Goal: Task Accomplishment & Management: Manage account settings

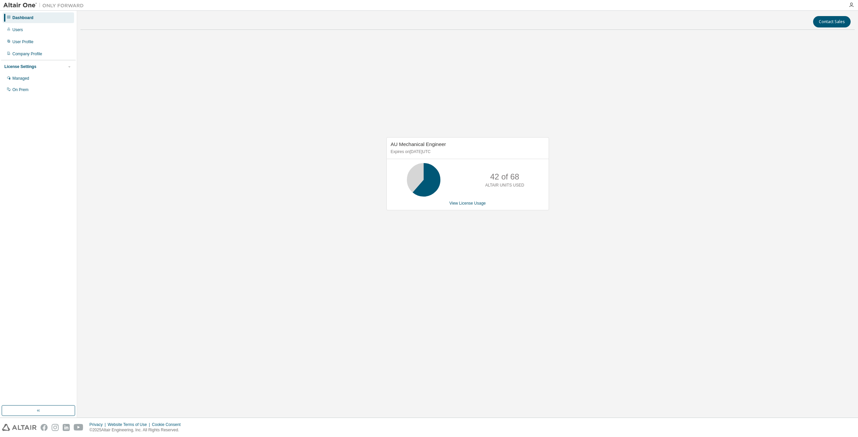
click at [465, 207] on div "AU Mechanical Engineer Expires on January 1, 2026 UTC 42 of 68 ALTAIR UNITS USE…" at bounding box center [468, 173] width 163 height 73
click at [467, 205] on link "View License Usage" at bounding box center [468, 203] width 37 height 5
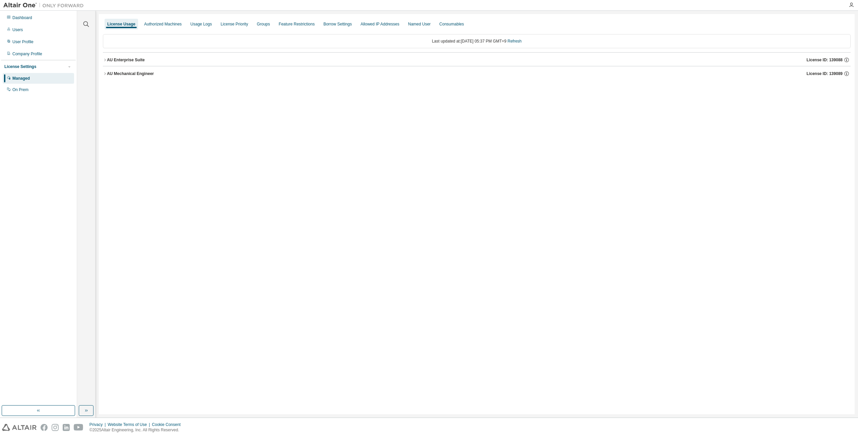
click at [106, 60] on icon "button" at bounding box center [105, 60] width 4 height 4
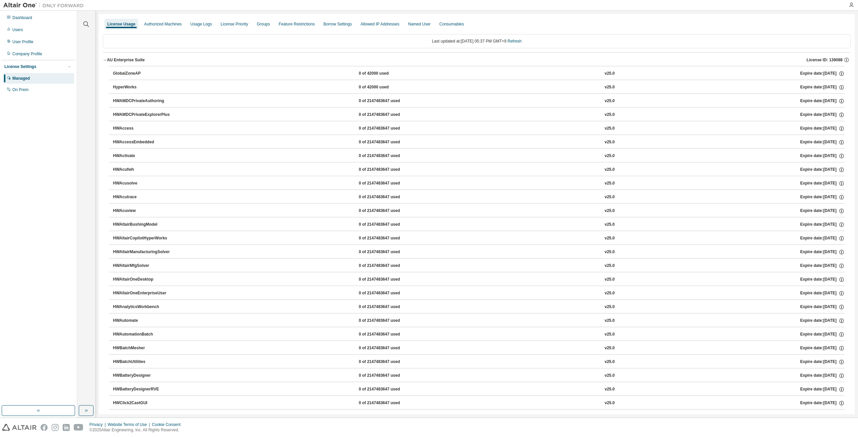
click at [106, 60] on icon "button" at bounding box center [105, 60] width 4 height 4
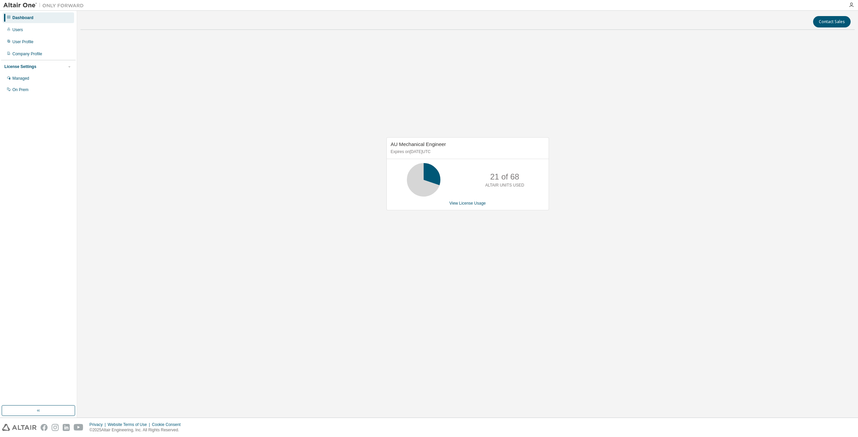
drag, startPoint x: 499, startPoint y: 274, endPoint x: 489, endPoint y: 211, distance: 64.3
click at [499, 268] on div "AU Mechanical Engineer Expires on [DATE] UTC 21 of 68 ALTAIR UNITS USED View Li…" at bounding box center [467, 177] width 774 height 284
click at [476, 204] on link "View License Usage" at bounding box center [468, 203] width 37 height 5
click at [476, 205] on link "View License Usage" at bounding box center [468, 203] width 37 height 5
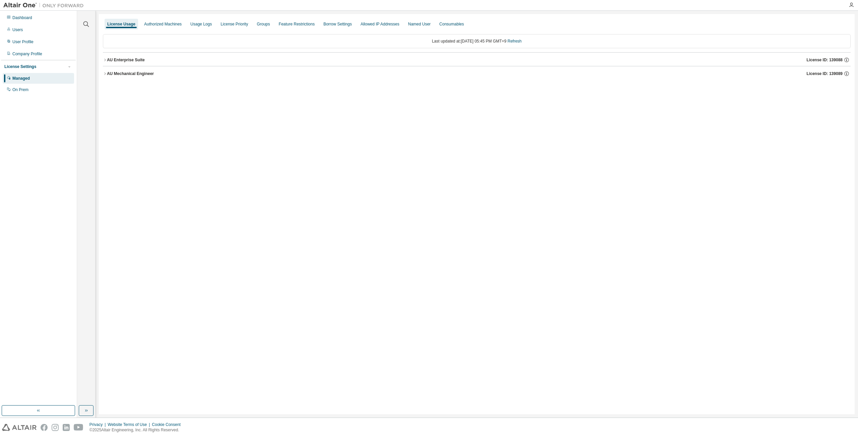
click at [104, 60] on icon "button" at bounding box center [105, 60] width 4 height 4
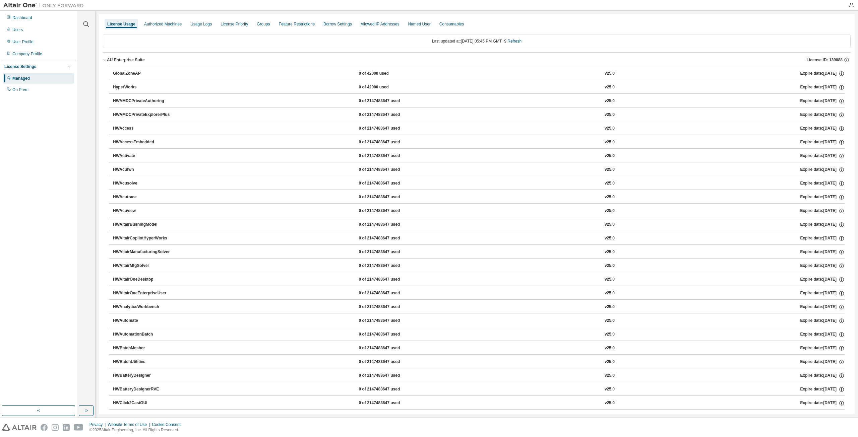
click at [105, 60] on icon "button" at bounding box center [105, 60] width 2 height 1
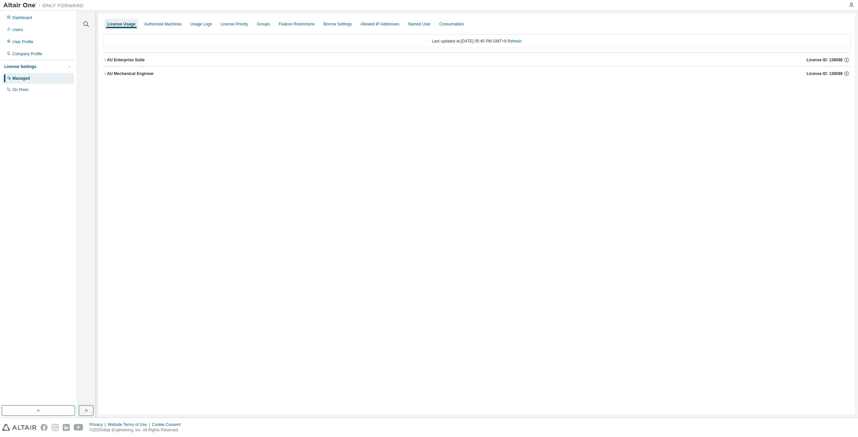
click at [105, 61] on icon "button" at bounding box center [105, 60] width 4 height 4
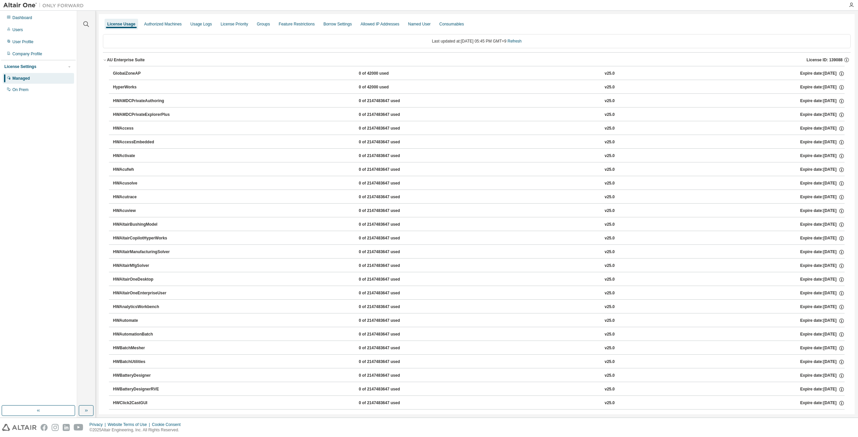
click at [104, 62] on icon "button" at bounding box center [105, 60] width 4 height 4
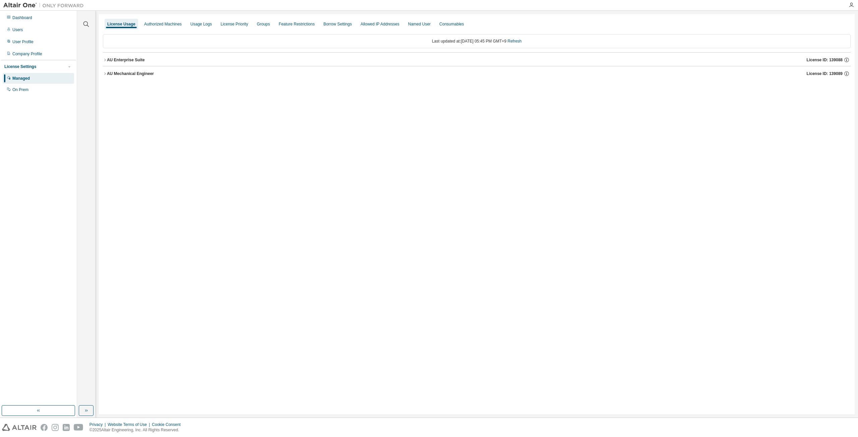
click at [105, 74] on icon "button" at bounding box center [105, 74] width 4 height 4
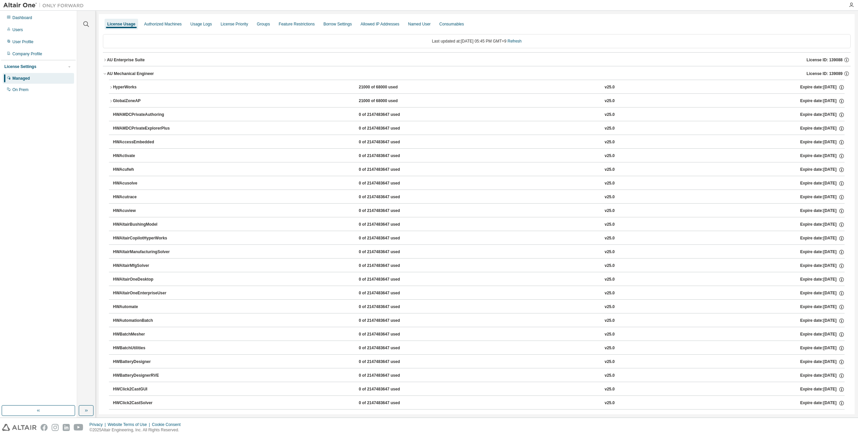
click at [104, 59] on icon "button" at bounding box center [105, 60] width 4 height 4
click at [112, 88] on icon "button" at bounding box center [111, 87] width 4 height 4
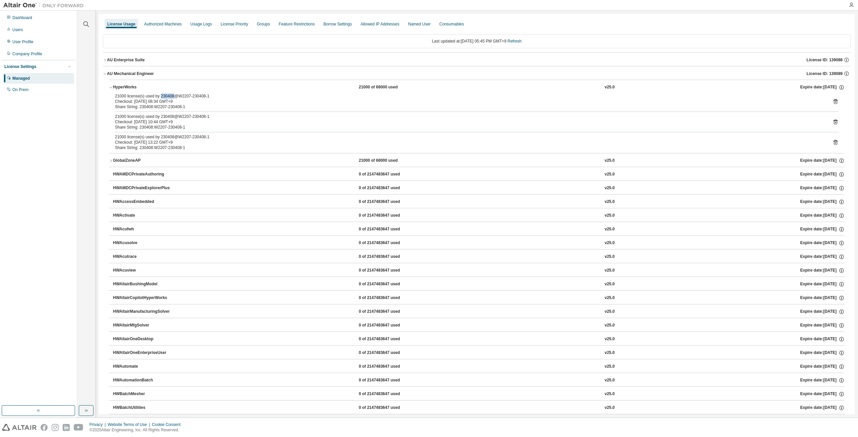
drag, startPoint x: 162, startPoint y: 96, endPoint x: 176, endPoint y: 96, distance: 14.4
click at [176, 96] on div "21000 license(s) used by 230408@W2207-230408-1" at bounding box center [469, 96] width 708 height 5
click at [174, 94] on div "21000 license(s) used by 230408@W2207-230408-1" at bounding box center [469, 96] width 708 height 5
drag, startPoint x: 174, startPoint y: 94, endPoint x: 162, endPoint y: 95, distance: 12.4
click at [162, 95] on div "21000 license(s) used by 230408@W2207-230408-1" at bounding box center [469, 96] width 708 height 5
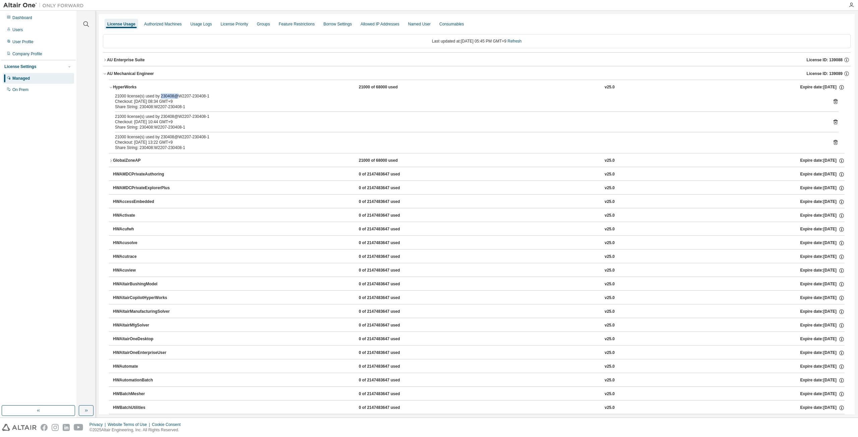
click at [176, 96] on div "21000 license(s) used by 230408@W2207-230408-1" at bounding box center [469, 96] width 708 height 5
drag, startPoint x: 176, startPoint y: 96, endPoint x: 163, endPoint y: 96, distance: 12.7
click at [163, 96] on div "21000 license(s) used by 230408@W2207-230408-1" at bounding box center [469, 96] width 708 height 5
click at [352, 92] on button "HyperWorks 21000 of 68000 used v25.0 Expire date: [DATE]" at bounding box center [477, 87] width 736 height 15
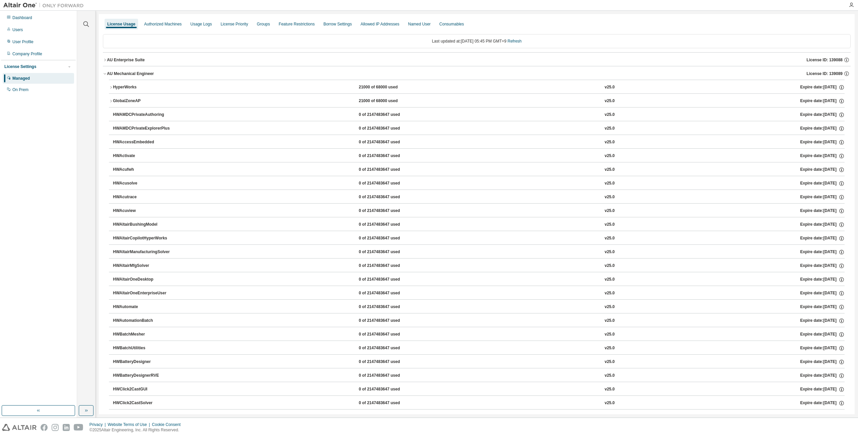
click at [106, 73] on icon "button" at bounding box center [105, 74] width 4 height 4
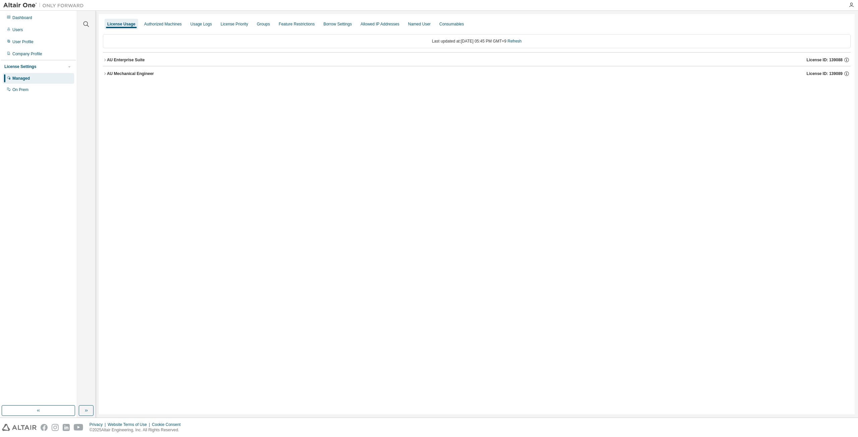
click at [107, 74] on icon "button" at bounding box center [105, 74] width 4 height 4
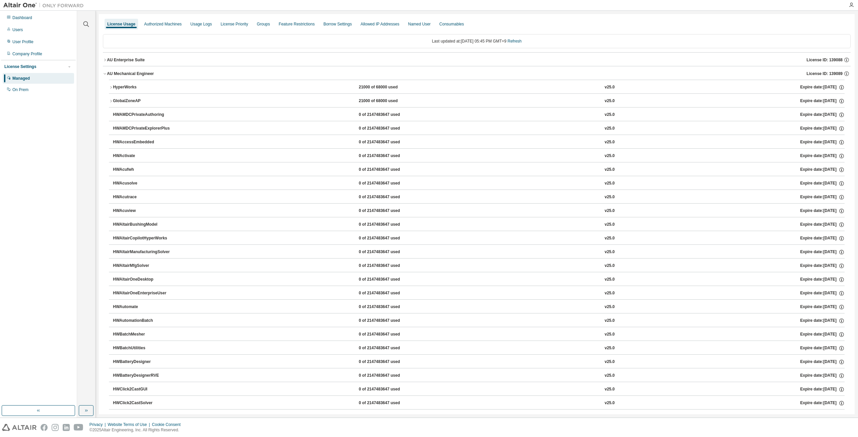
click at [105, 75] on icon "button" at bounding box center [105, 74] width 4 height 4
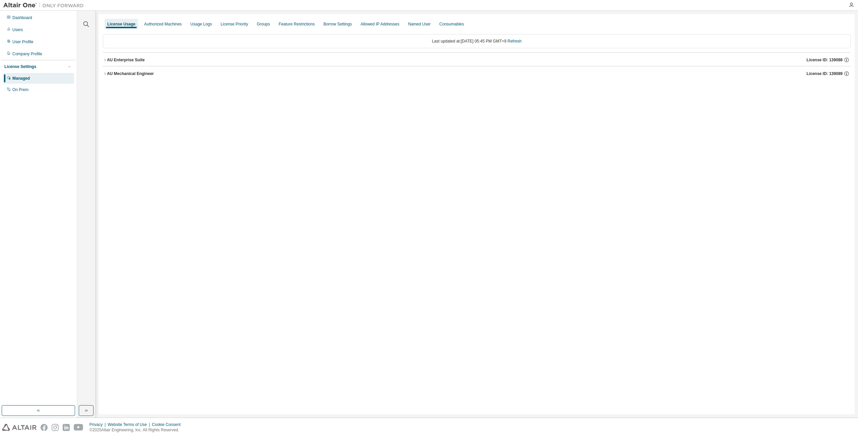
click at [105, 74] on icon "button" at bounding box center [105, 74] width 4 height 4
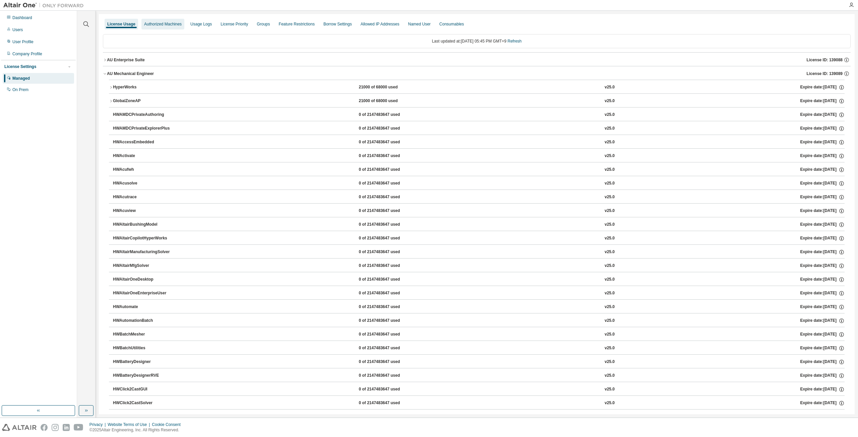
click at [168, 25] on div "Authorized Machines" at bounding box center [163, 23] width 38 height 5
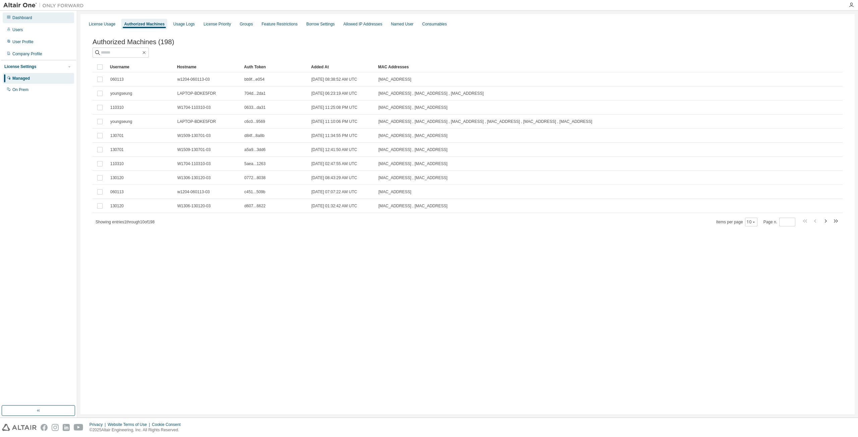
click at [22, 17] on div "Dashboard" at bounding box center [22, 17] width 20 height 5
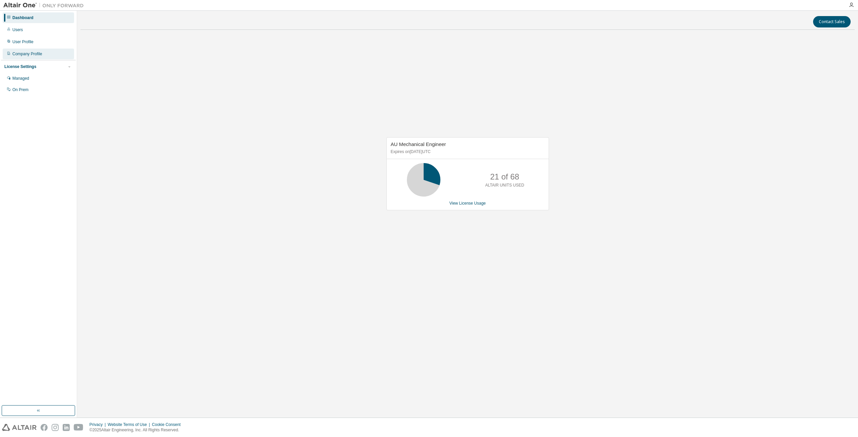
click at [31, 56] on div "Company Profile" at bounding box center [27, 53] width 30 height 5
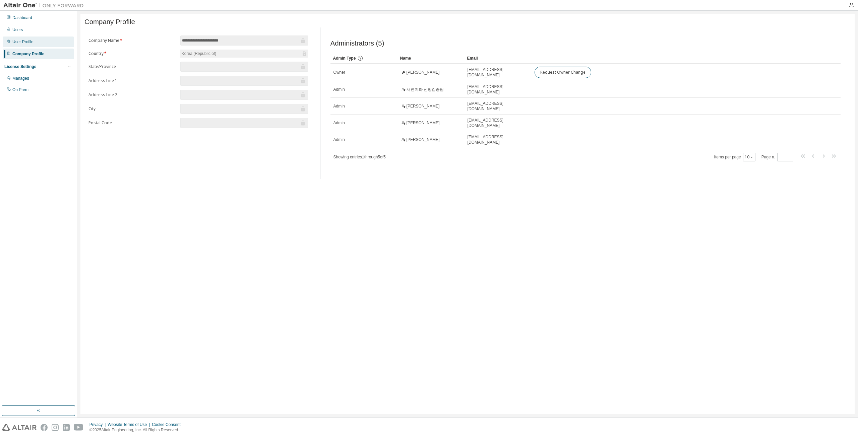
click at [27, 43] on div "User Profile" at bounding box center [22, 41] width 21 height 5
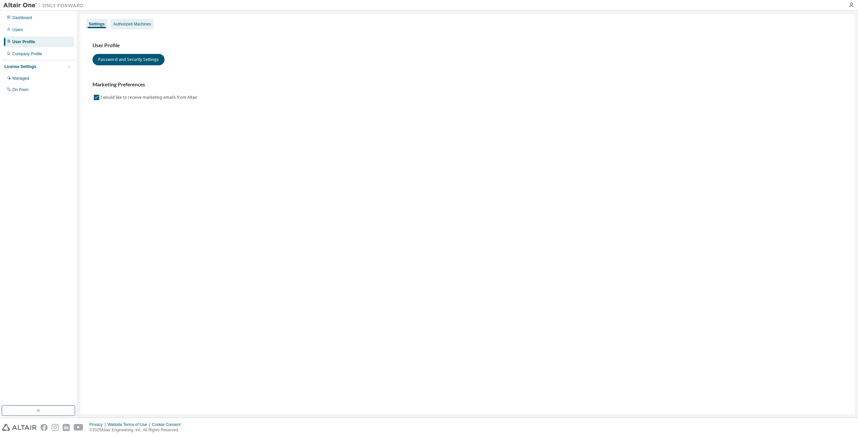
click at [142, 26] on div "Authorized Machines" at bounding box center [132, 23] width 38 height 5
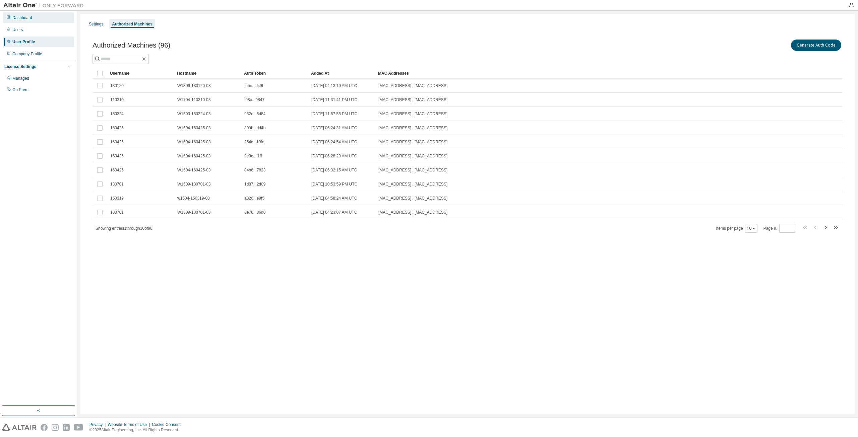
click at [30, 16] on div "Dashboard" at bounding box center [22, 17] width 20 height 5
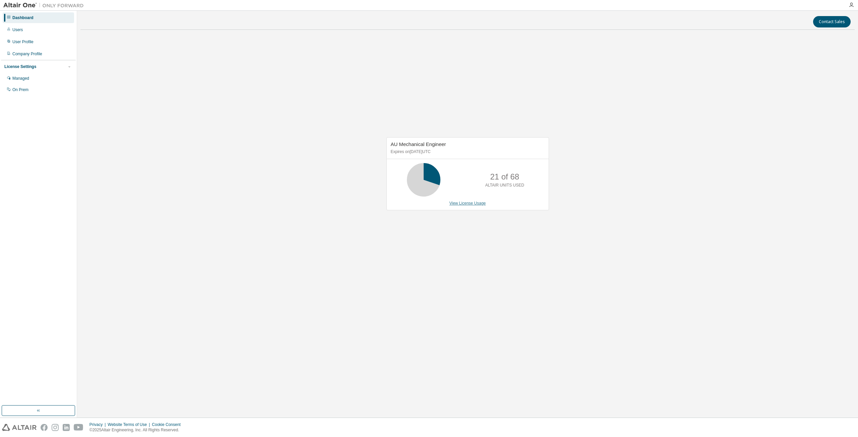
click at [478, 206] on link "View License Usage" at bounding box center [468, 203] width 37 height 5
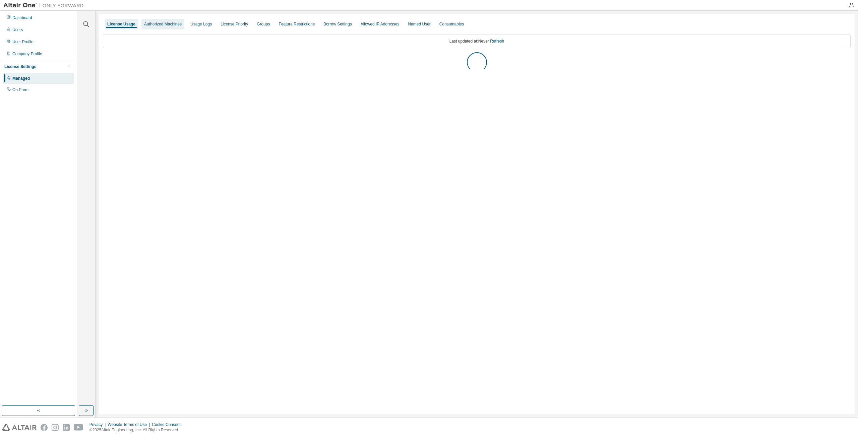
click at [168, 25] on div "Authorized Machines" at bounding box center [163, 23] width 38 height 5
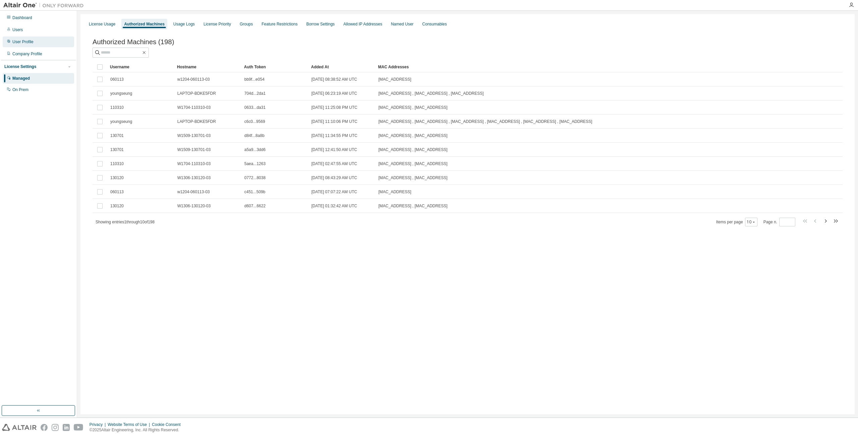
click at [28, 44] on div "User Profile" at bounding box center [22, 41] width 21 height 5
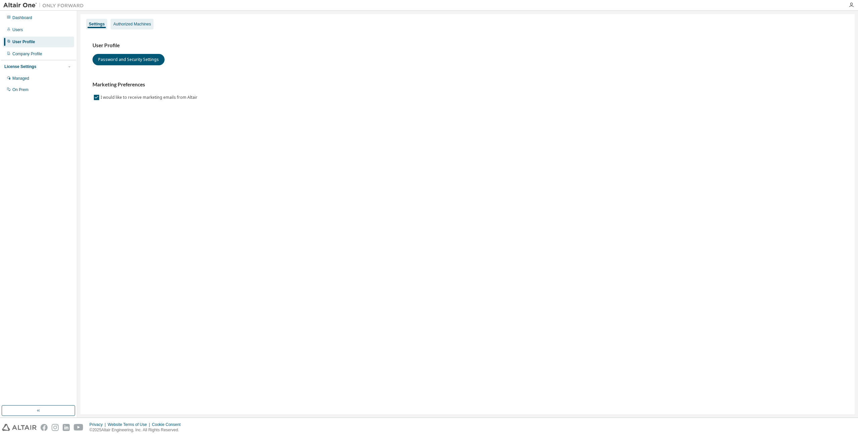
click at [140, 26] on div "Authorized Machines" at bounding box center [132, 23] width 38 height 5
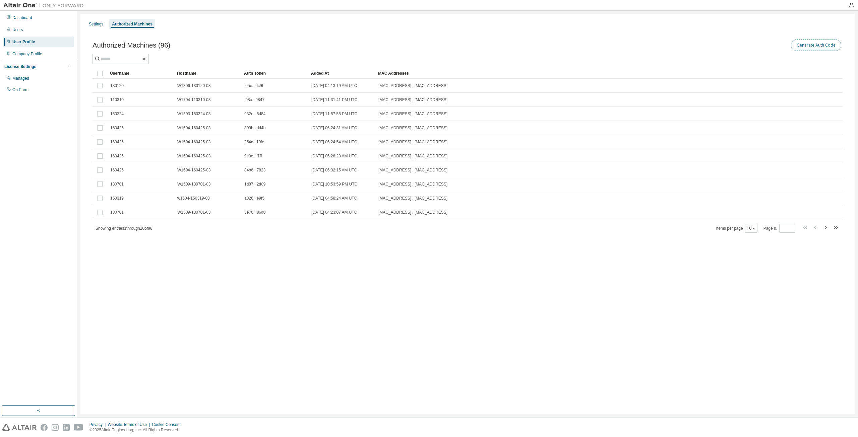
click at [825, 48] on button "Generate Auth Code" at bounding box center [816, 45] width 50 height 11
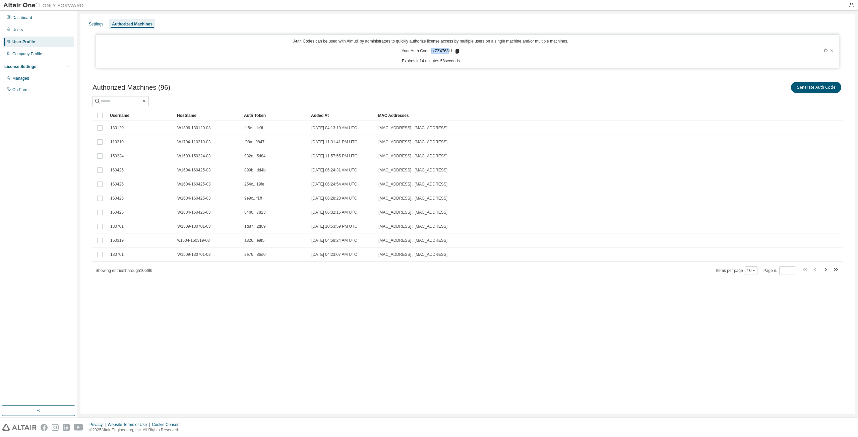
drag, startPoint x: 432, startPoint y: 51, endPoint x: 451, endPoint y: 52, distance: 19.5
click at [451, 52] on p "Your Auth Code is: ZZ4763LI" at bounding box center [431, 51] width 58 height 6
drag, startPoint x: 453, startPoint y: 52, endPoint x: 437, endPoint y: 53, distance: 15.8
click at [437, 53] on p "Your Auth Code is: ZZ4763LI" at bounding box center [431, 51] width 58 height 6
click at [459, 51] on icon at bounding box center [457, 51] width 4 height 5
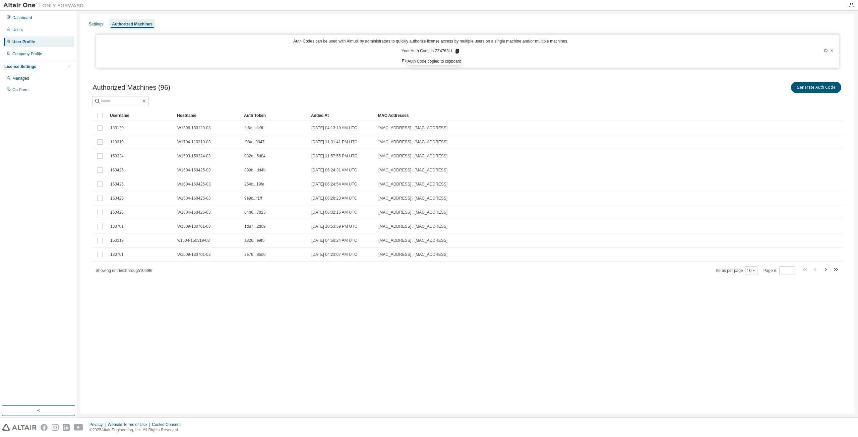
click at [270, 349] on div "Settings Authorized Machines Auth Codes can be used with Almutil by administrat…" at bounding box center [467, 214] width 774 height 401
click at [475, 325] on div "Settings Authorized Machines Auth Codes can be used with Almutil by administrat…" at bounding box center [467, 214] width 774 height 401
